Goal: Information Seeking & Learning: Learn about a topic

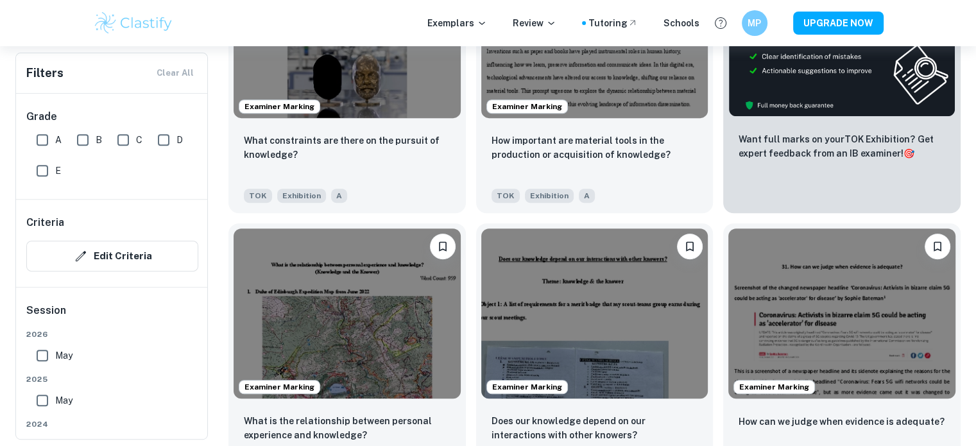
scroll to position [575, 0]
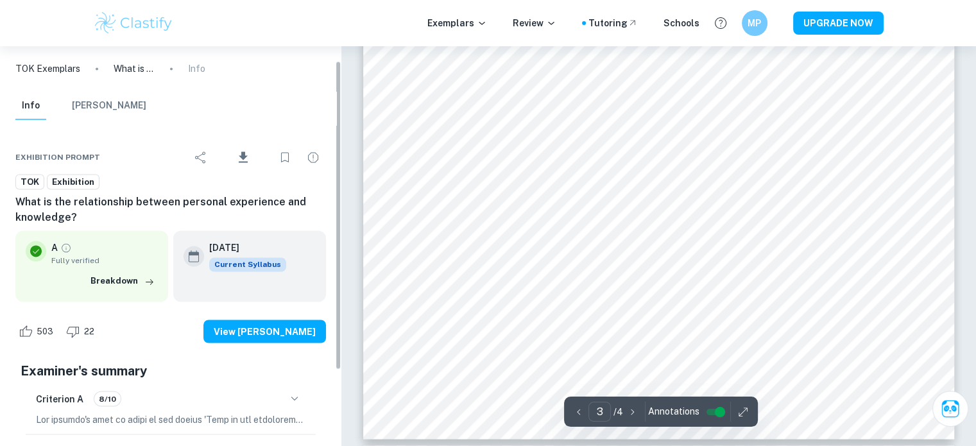
scroll to position [116, 0]
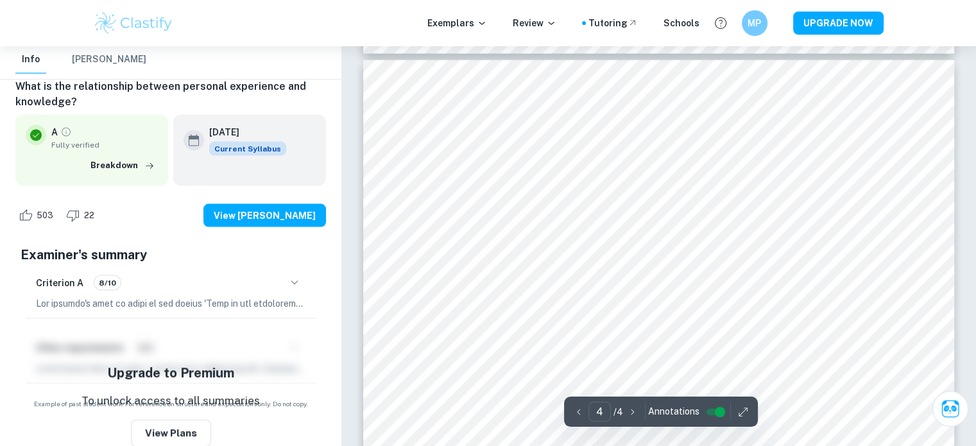
type input "3"
